Goal: Task Accomplishment & Management: Manage account settings

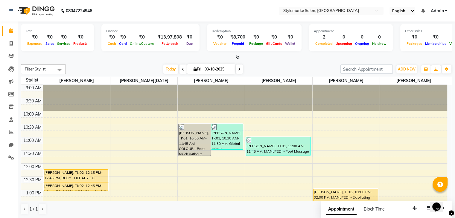
click at [194, 69] on icon at bounding box center [195, 69] width 3 height 4
select select "10"
select select "2025"
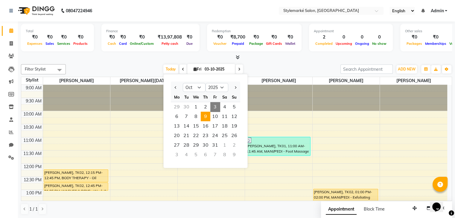
click at [205, 119] on span "9" at bounding box center [206, 117] width 10 height 10
type input "[DATE]"
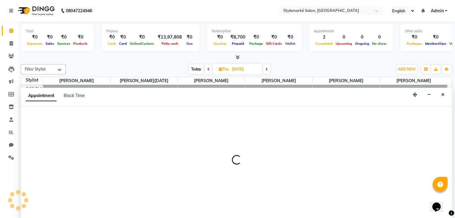
scroll to position [0, 0]
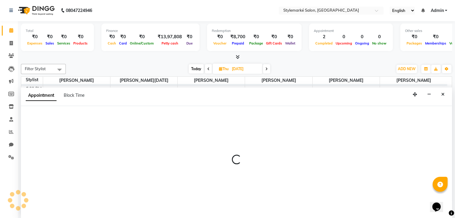
select select "71241"
select select "615"
select select "tentative"
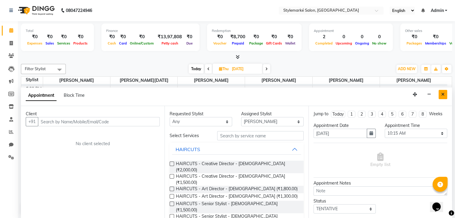
click at [440, 93] on button "Close" at bounding box center [443, 94] width 9 height 9
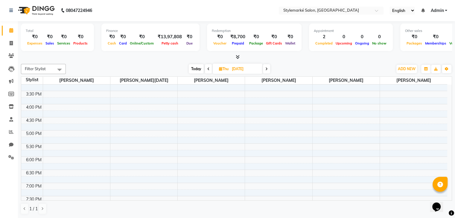
scroll to position [196, 0]
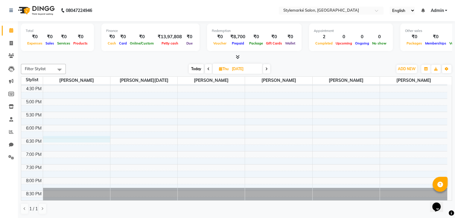
click at [59, 139] on div "9:00 AM 9:30 AM 10:00 AM 10:30 AM 11:00 AM 11:30 AM 12:00 PM 12:30 PM 1:00 PM 1…" at bounding box center [234, 46] width 426 height 316
select select "71239"
select select "tentative"
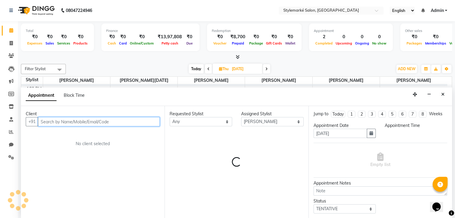
select select "1110"
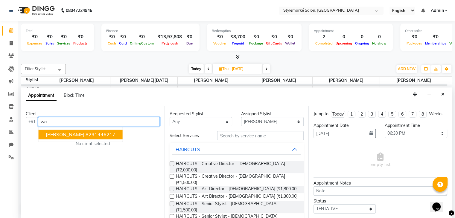
type input "w"
click at [63, 137] on span "[PERSON_NAME]" at bounding box center [65, 135] width 39 height 6
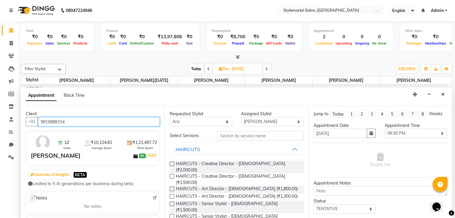
type input "9819888154"
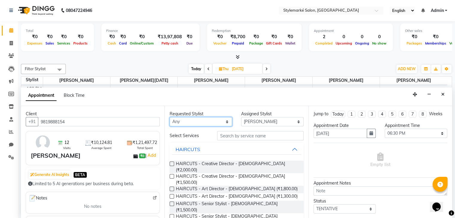
drag, startPoint x: 207, startPoint y: 120, endPoint x: 212, endPoint y: 126, distance: 7.2
click at [207, 120] on select "Any [PERSON_NAME] ⁠[PERSON_NAME][DATE] ⁠[PERSON_NAME] [PERSON_NAME] [PERSON_NAM…" at bounding box center [201, 121] width 63 height 9
click at [170, 117] on select "Any [PERSON_NAME] ⁠[PERSON_NAME][DATE] ⁠[PERSON_NAME] [PERSON_NAME] [PERSON_NAM…" at bounding box center [201, 121] width 63 height 9
click at [221, 121] on select "Any [PERSON_NAME] ⁠[PERSON_NAME][DATE] ⁠[PERSON_NAME] [PERSON_NAME] [PERSON_NAM…" at bounding box center [201, 121] width 63 height 9
select select "71241"
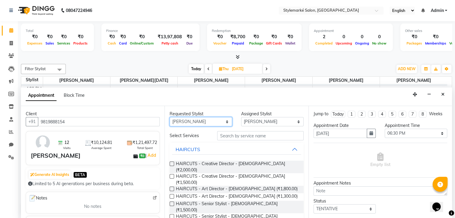
click at [170, 117] on select "Any [PERSON_NAME] ⁠[PERSON_NAME][DATE] ⁠[PERSON_NAME] [PERSON_NAME] [PERSON_NAM…" at bounding box center [201, 121] width 63 height 9
select select "71241"
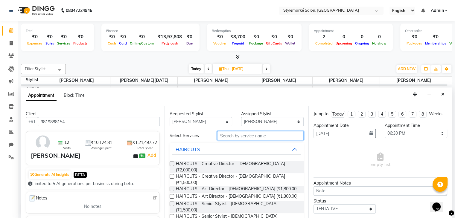
click at [231, 138] on input "text" at bounding box center [260, 135] width 86 height 9
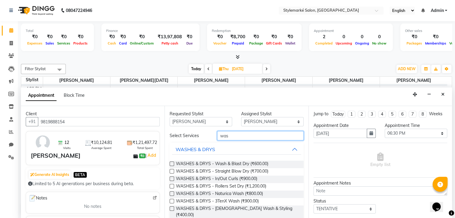
type input "was"
click at [172, 163] on label at bounding box center [172, 164] width 4 height 4
click at [172, 163] on input "checkbox" at bounding box center [172, 165] width 4 height 4
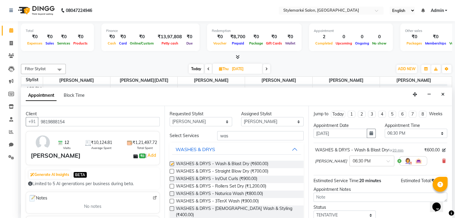
checkbox input "false"
click at [218, 120] on select "Any [PERSON_NAME] ⁠[PERSON_NAME][DATE] ⁠[PERSON_NAME] [PERSON_NAME] [PERSON_NAM…" at bounding box center [201, 121] width 63 height 9
click at [217, 119] on select "Any [PERSON_NAME] ⁠[PERSON_NAME][DATE] ⁠[PERSON_NAME] [PERSON_NAME] [PERSON_NAM…" at bounding box center [201, 121] width 63 height 9
select select "71239"
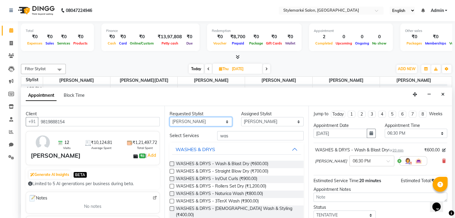
click at [170, 117] on select "Any [PERSON_NAME] ⁠[PERSON_NAME][DATE] ⁠[PERSON_NAME] [PERSON_NAME] [PERSON_NAM…" at bounding box center [201, 121] width 63 height 9
select select "71239"
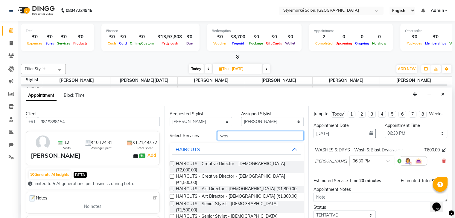
click at [231, 138] on input "was" at bounding box center [260, 135] width 86 height 9
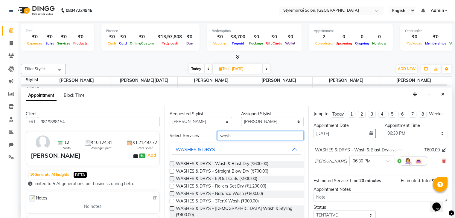
type input "wash"
click at [174, 162] on label at bounding box center [172, 164] width 4 height 4
click at [174, 163] on input "checkbox" at bounding box center [172, 165] width 4 height 4
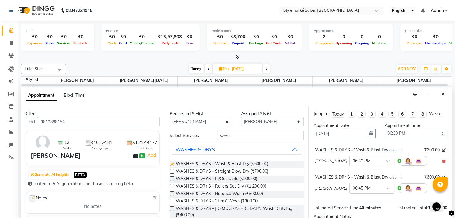
checkbox input "false"
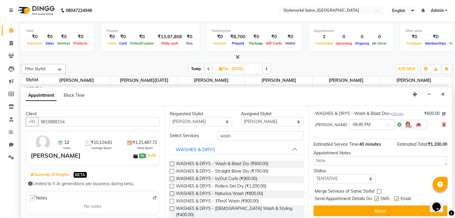
scroll to position [66, 0]
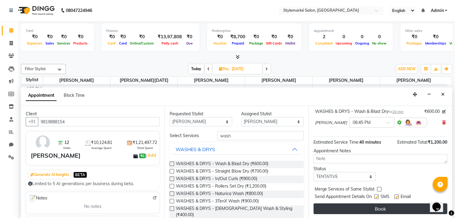
click at [363, 206] on button "Book" at bounding box center [381, 209] width 134 height 11
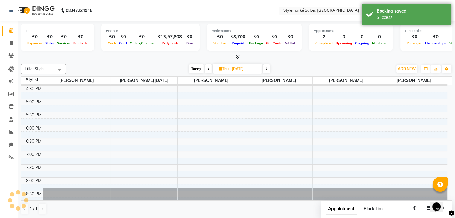
scroll to position [0, 0]
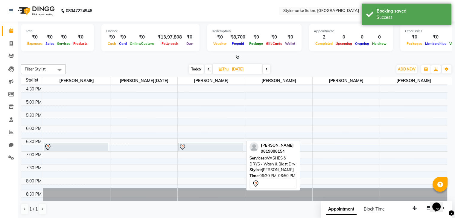
drag, startPoint x: 194, startPoint y: 142, endPoint x: 194, endPoint y: 148, distance: 6.6
click at [194, 148] on div "[PERSON_NAME], 06:30 PM-06:50 PM, WASHES & DRYS - Wash & Blast Dry [PERSON_NAME…" at bounding box center [211, 47] width 67 height 316
click at [194, 148] on div at bounding box center [211, 147] width 64 height 7
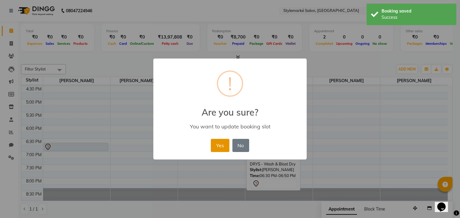
click at [220, 149] on button "Yes" at bounding box center [220, 145] width 18 height 13
